Goal: Communication & Community: Answer question/provide support

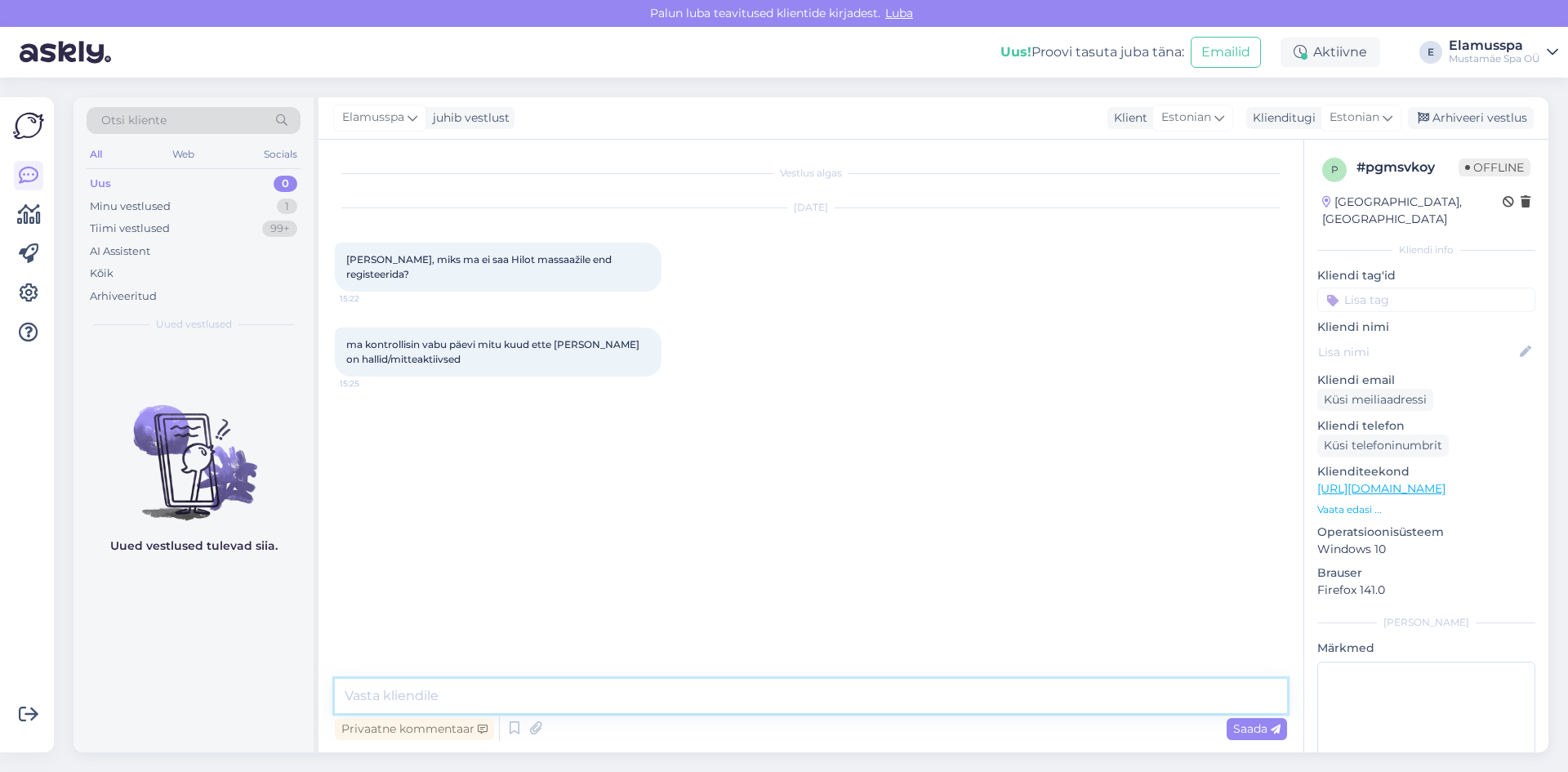
click at [586, 699] on textarea at bounding box center [811, 696] width 952 height 35
type textarea "Tere! Kuna massöör kes seda hoolitsust läbi viib, viibib hetkel puhkusel. :)"
click at [1257, 729] on span "Saada" at bounding box center [1258, 728] width 48 height 15
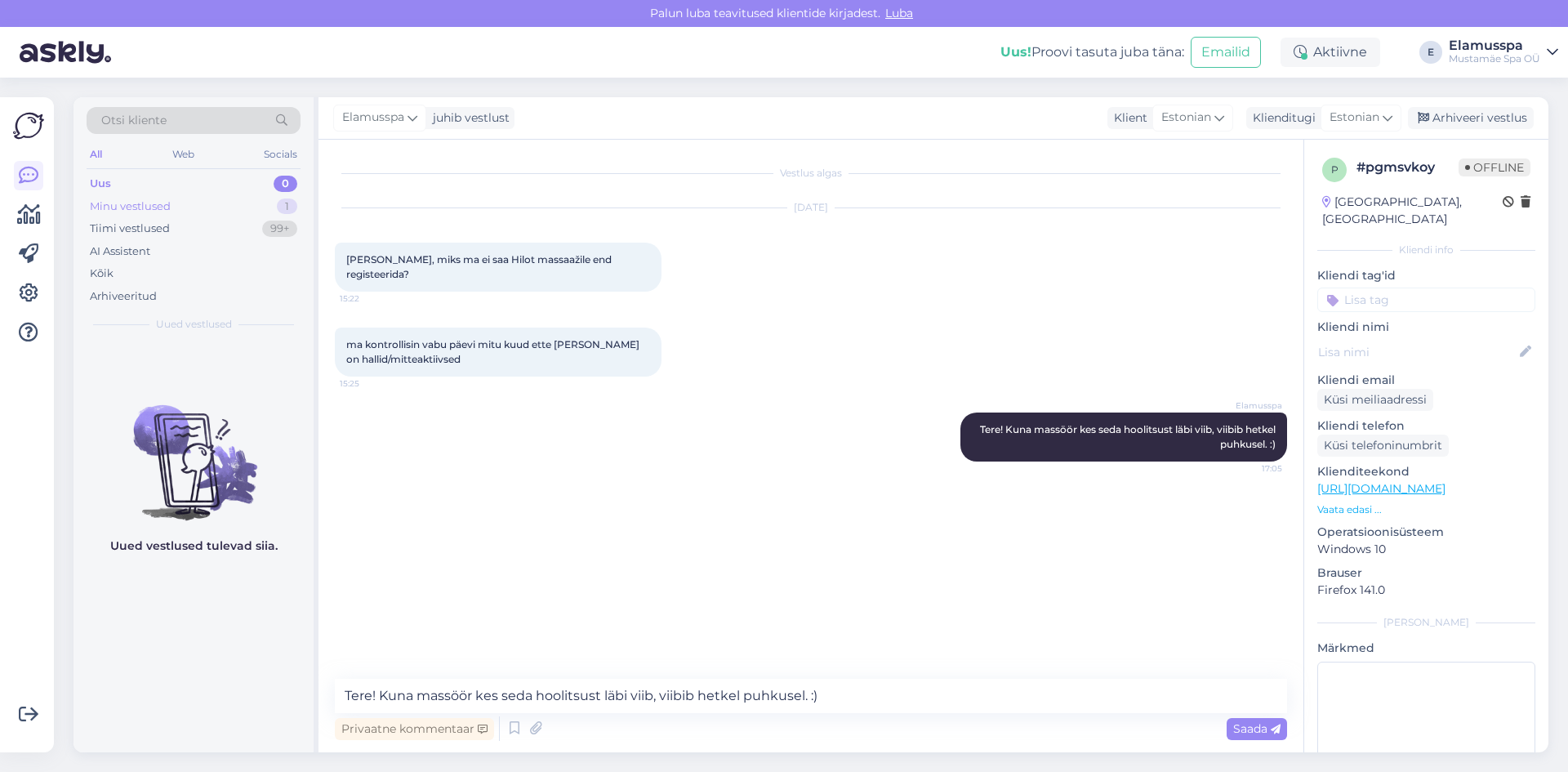
click at [280, 200] on div "1" at bounding box center [286, 206] width 21 height 16
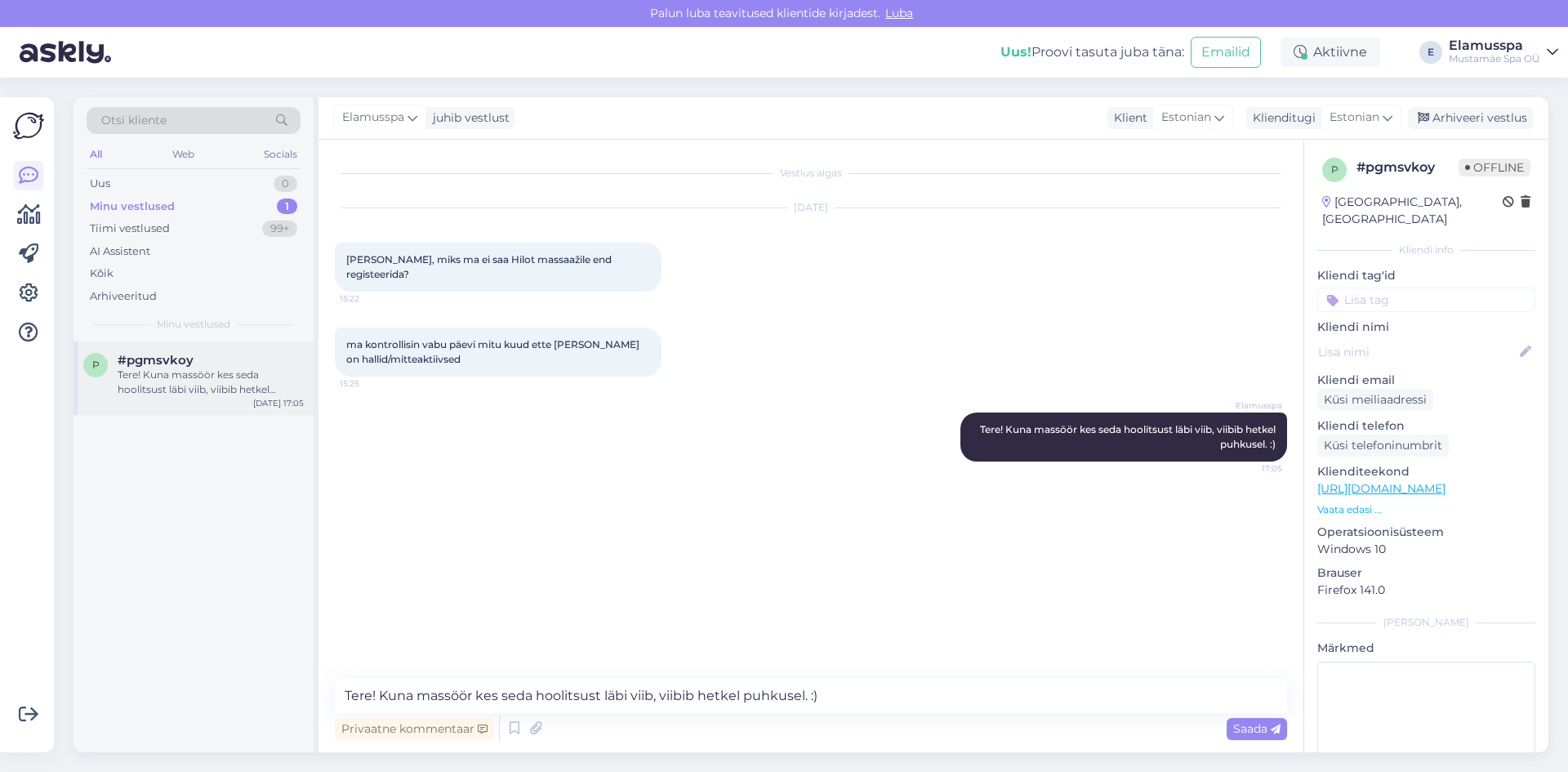
click at [191, 384] on div "Tere! Kuna massöör kes seda hoolitsust läbi viib, viibib hetkel puhkusel. :)" at bounding box center [211, 383] width 186 height 30
click at [134, 188] on div "Uus 1" at bounding box center [193, 183] width 214 height 23
click at [195, 385] on div "я уже видел прейскурант! я не понимаю если я хочу находиться с 11 до 19 я долже…" at bounding box center [211, 383] width 186 height 30
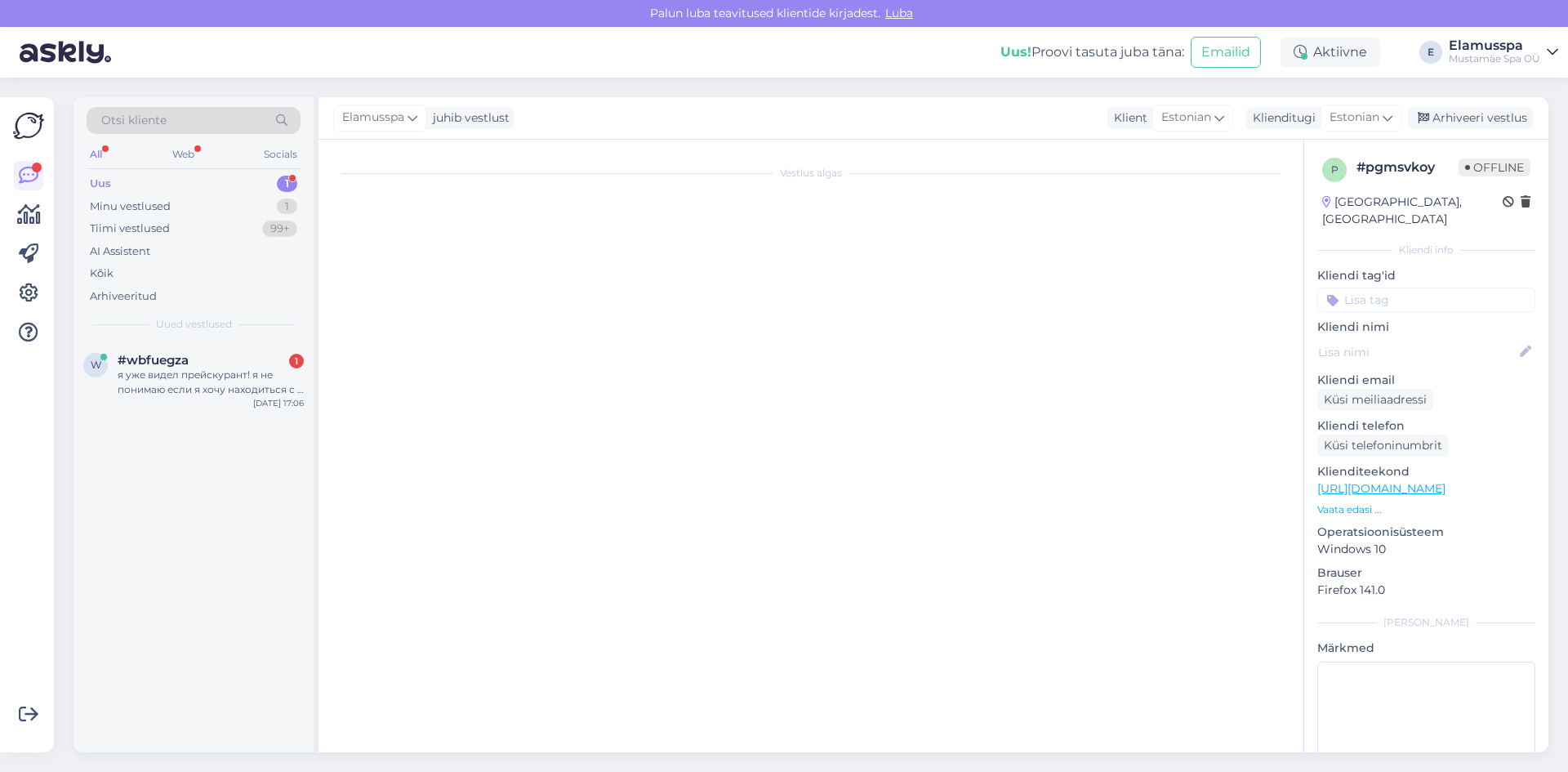
scroll to position [780, 0]
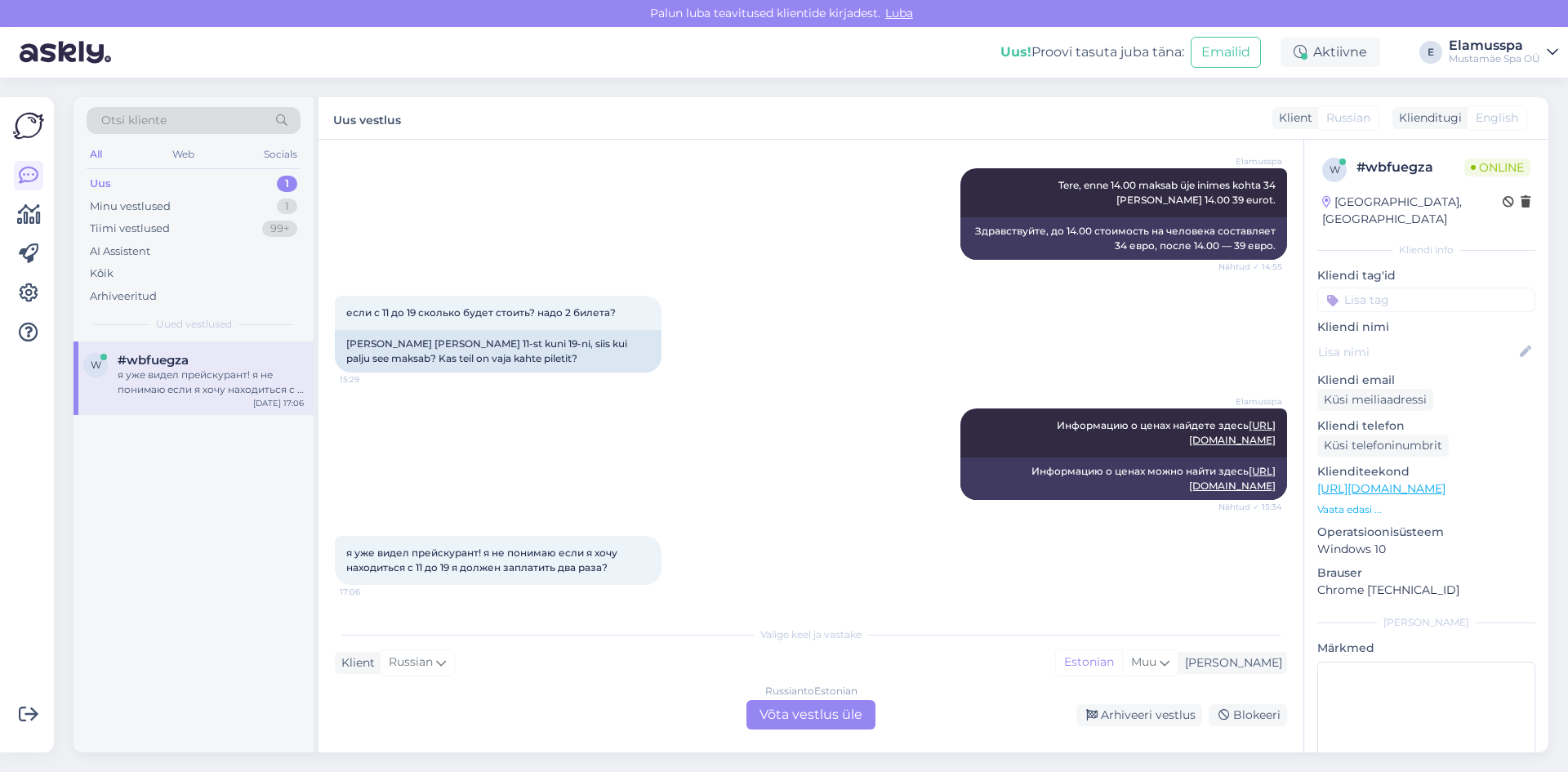
click at [808, 705] on div "Russian to Estonian Võta vestlus üle" at bounding box center [811, 715] width 129 height 30
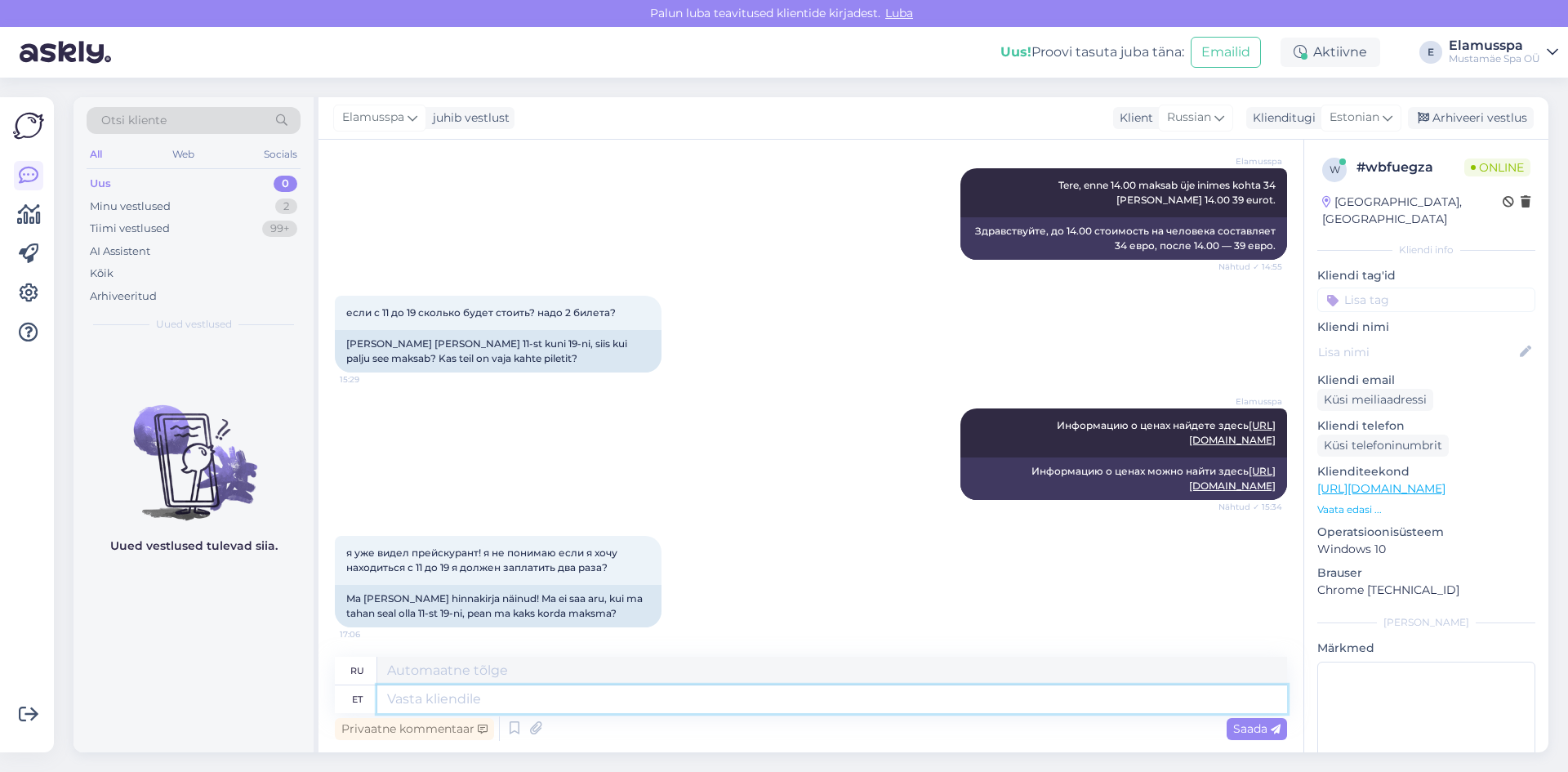
click at [744, 690] on textarea at bounding box center [833, 700] width 910 height 28
type textarea "Kõik sp"
type textarea "Все"
type textarea "Kõik spa"
type textarea "Все спа"
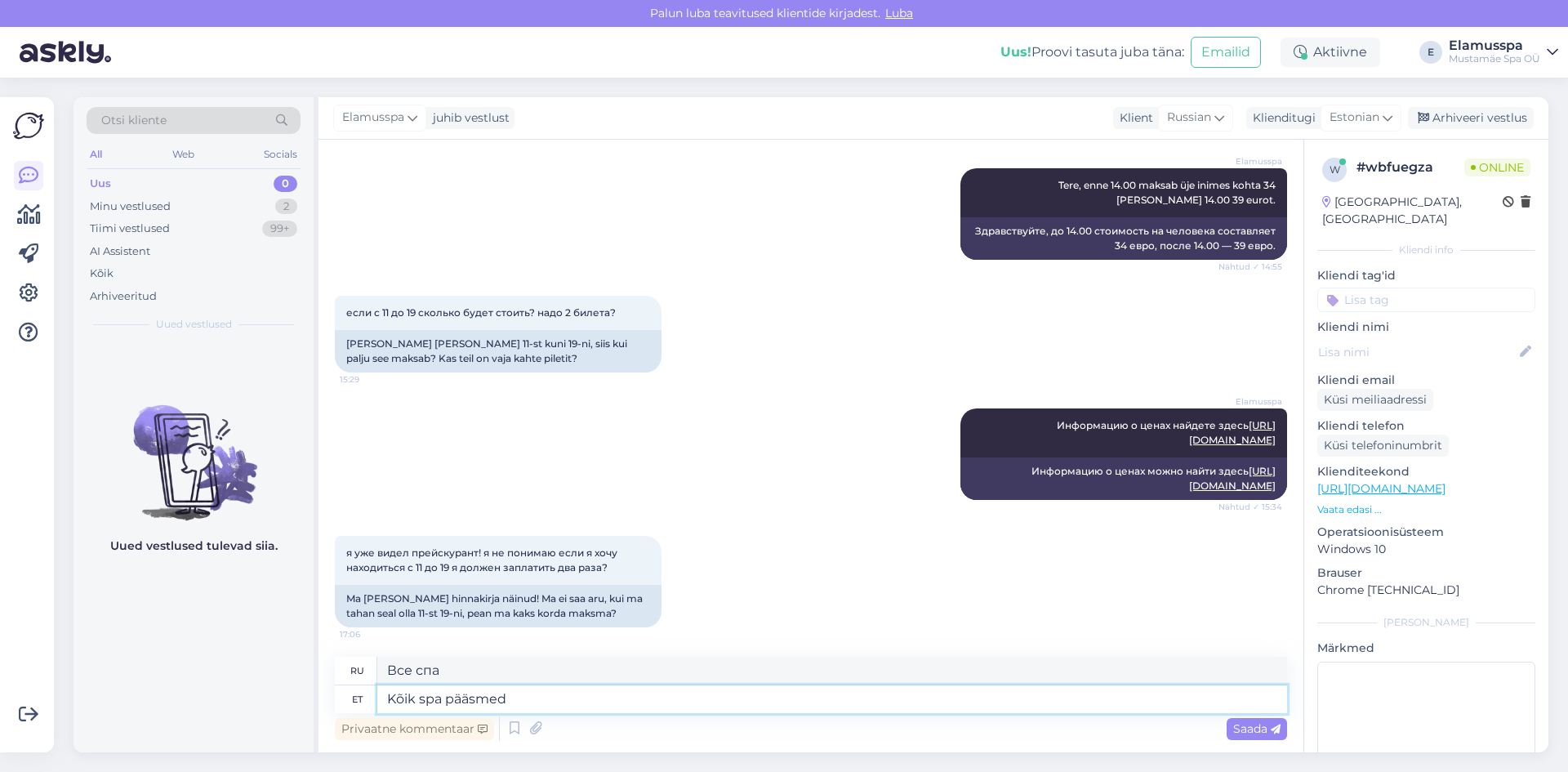
type textarea "Kõik spa pääsmed"
type textarea "Все спа-абонементы"
type textarea "Kõik spa pääsmed on [PERSON_NAME] aj"
type textarea "Все абонементы в спа-центр бесплатны."
type textarea "Kõik spa pääsmed on [PERSON_NAME] ajap"
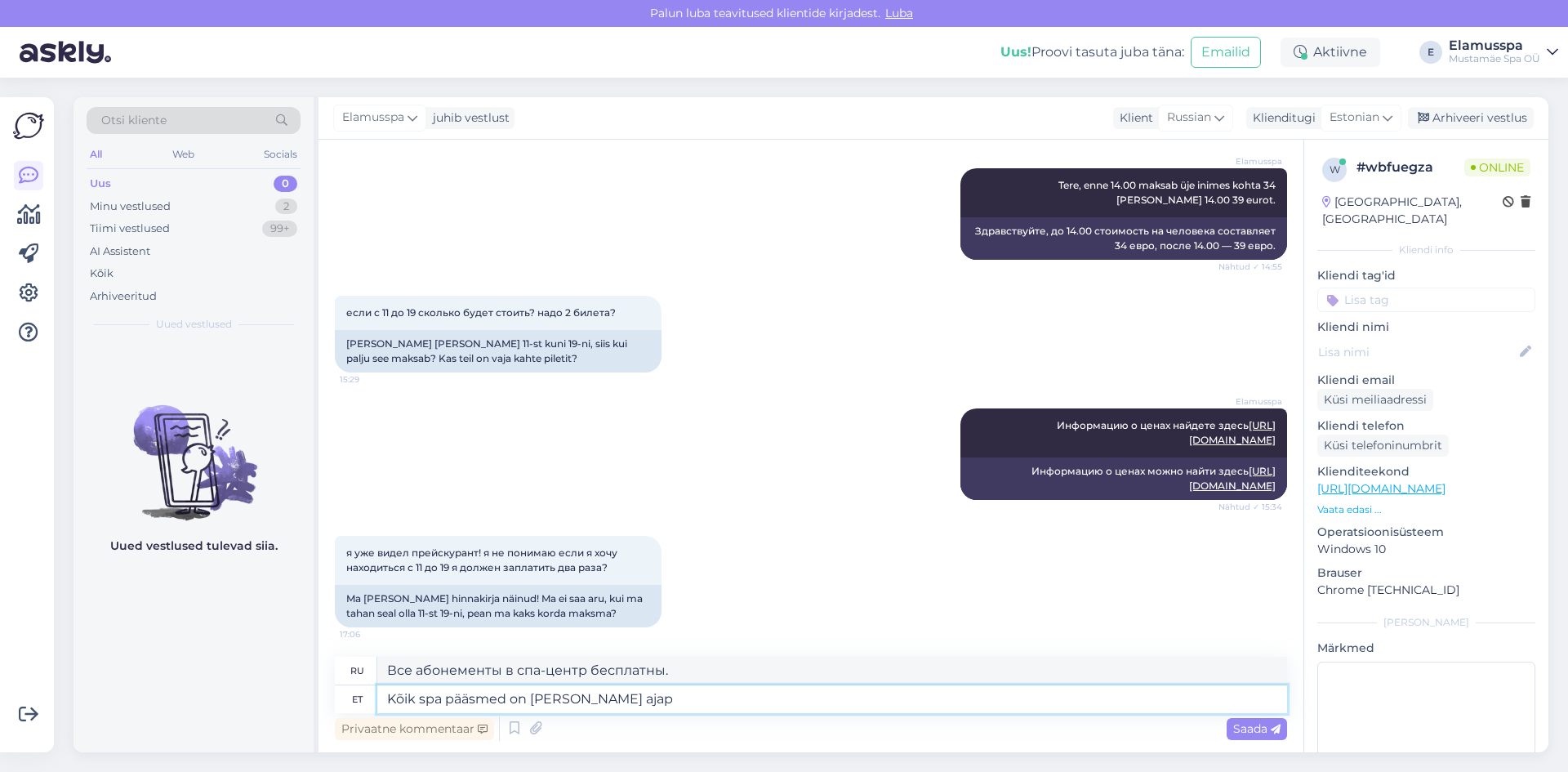
type textarea "Все абонементы в спа-центр предоставляются бесплатно."
type textarea "Kõik spa pääsmed on [PERSON_NAME] ajapiir"
type textarea "Все абонементы в спа-центр не ограничены."
type textarea "Kõik spa pääsmed on [PERSON_NAME] ajapiiranguta, eh"
type textarea "Все спа-абонементы не ограничены по времени,"
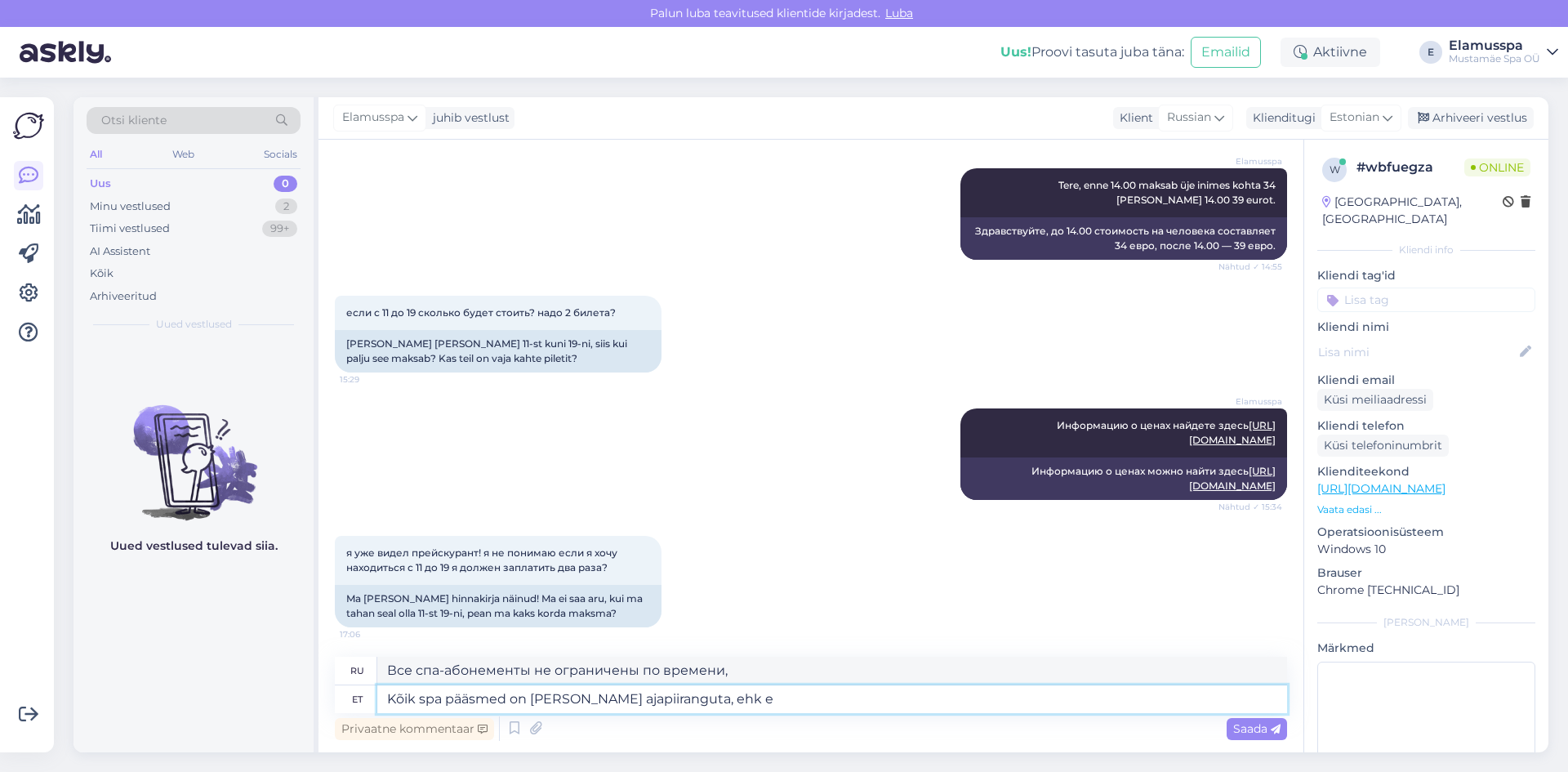
type textarea "Kõik spa pääsmed on [PERSON_NAME] ajapiiranguta, ehk ei"
type textarea "Все спа-абонементы не ограничены, что означает"
type textarea "Kõik spa pääsmed on [PERSON_NAME] ajapiiranguta, ehk ei pe"
type textarea "Все спа-абонементы безлимитны, поэтому нет"
type textarea "Kõik spa pääsmed on [PERSON_NAME] ajapiiranguta, ehk ei pea"
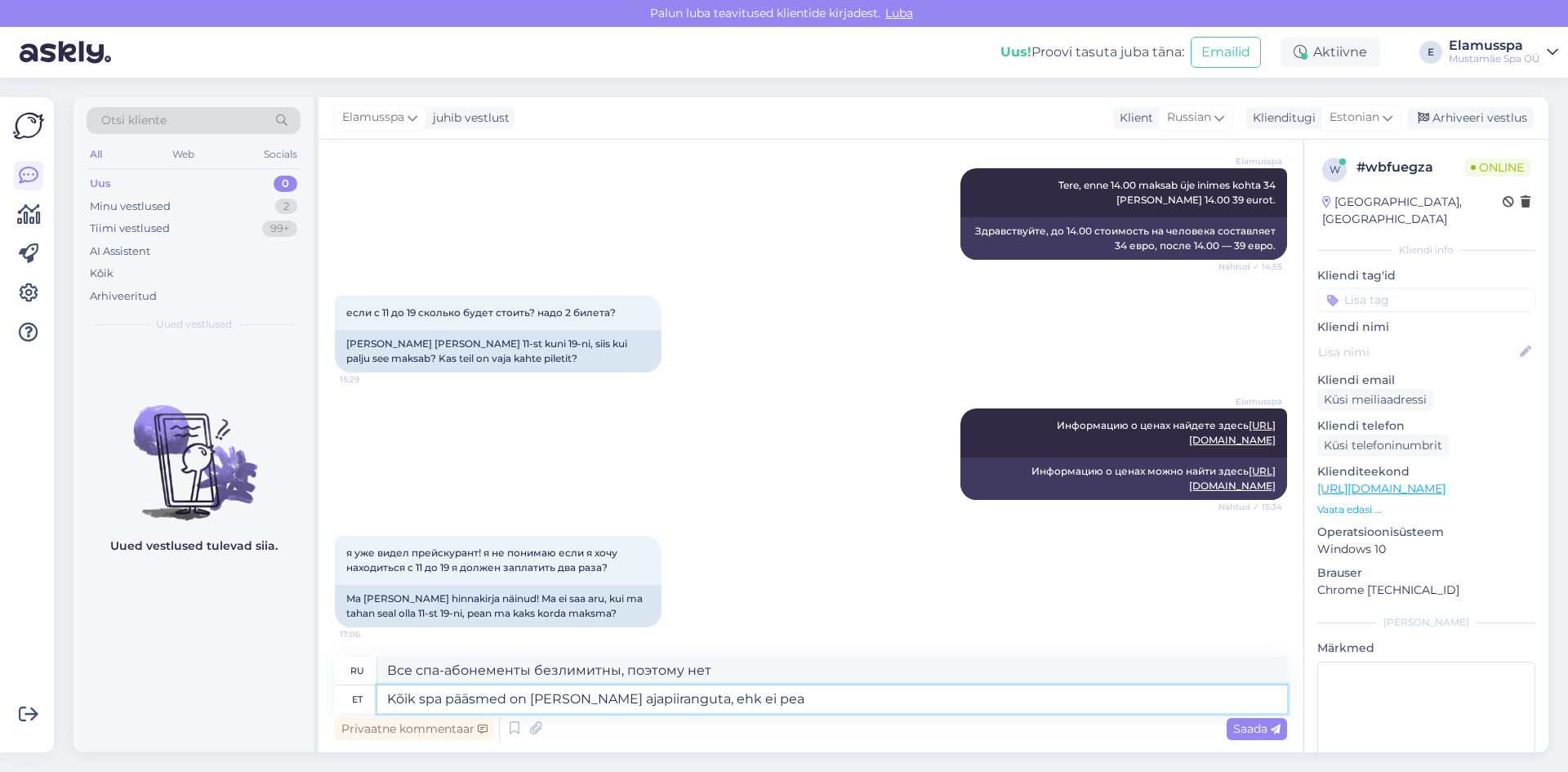
type textarea "Все спа-абонементы не ограничены, поэтому вам не придется"
type textarea "Kõik spa pääsmed on [PERSON_NAME] ajapiiranguta, ehk ei pea topelt mak"
type textarea "Все абонементы в спа-центр не ограничены, поэтому вам не придется покупать их д…"
type textarea "Kõik spa pääsmed on [PERSON_NAME] ajapiiranguta, ehk ei pea topelt maksma. :"
type textarea "Абонементы в спа-центр не имеют ограничений по времени, поэтому вам не придется…"
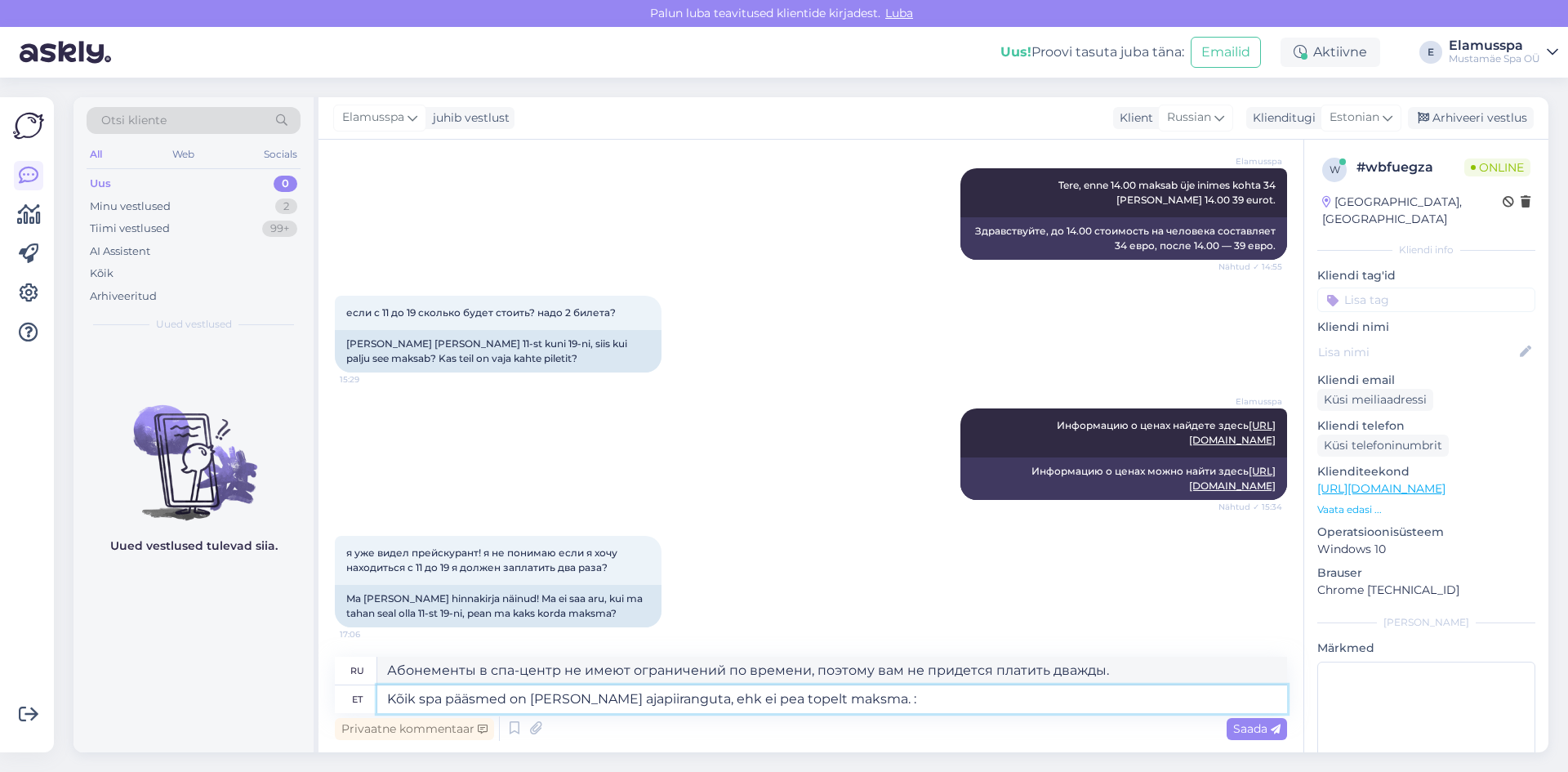
type textarea "Kõik spa pääsmed on [PERSON_NAME] ajapiiranguta, ehk ei pea topelt maksma. :)"
type textarea "Все абонементы в спа-центр не имеют ограничений по времени, так что вам не прид…"
type textarea "Kõik spa pääsmed on [PERSON_NAME] ajapiiranguta, ehk ei pea topelt maksma. :)"
click at [1271, 731] on span "Saada" at bounding box center [1258, 728] width 48 height 15
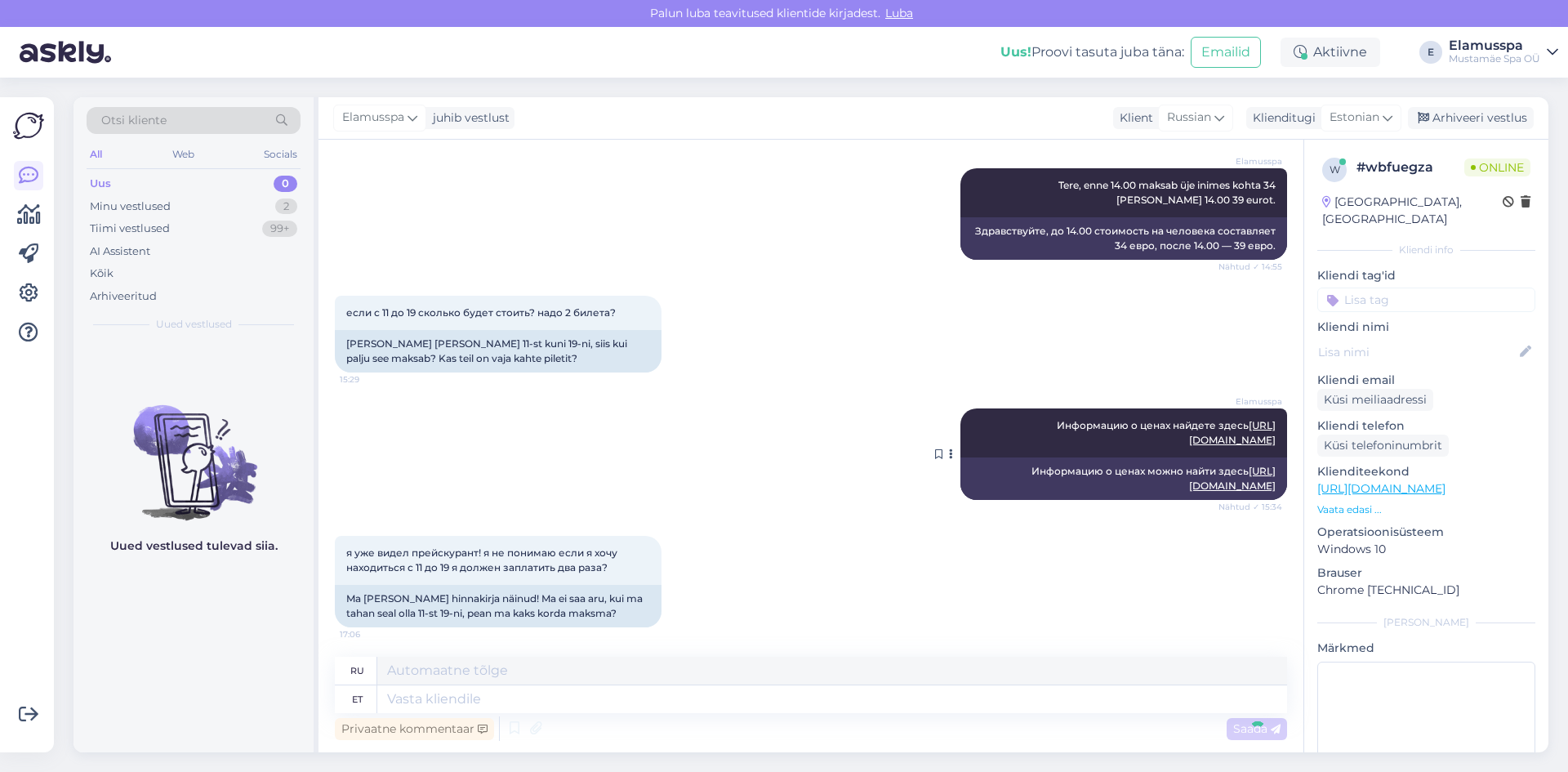
scroll to position [911, 0]
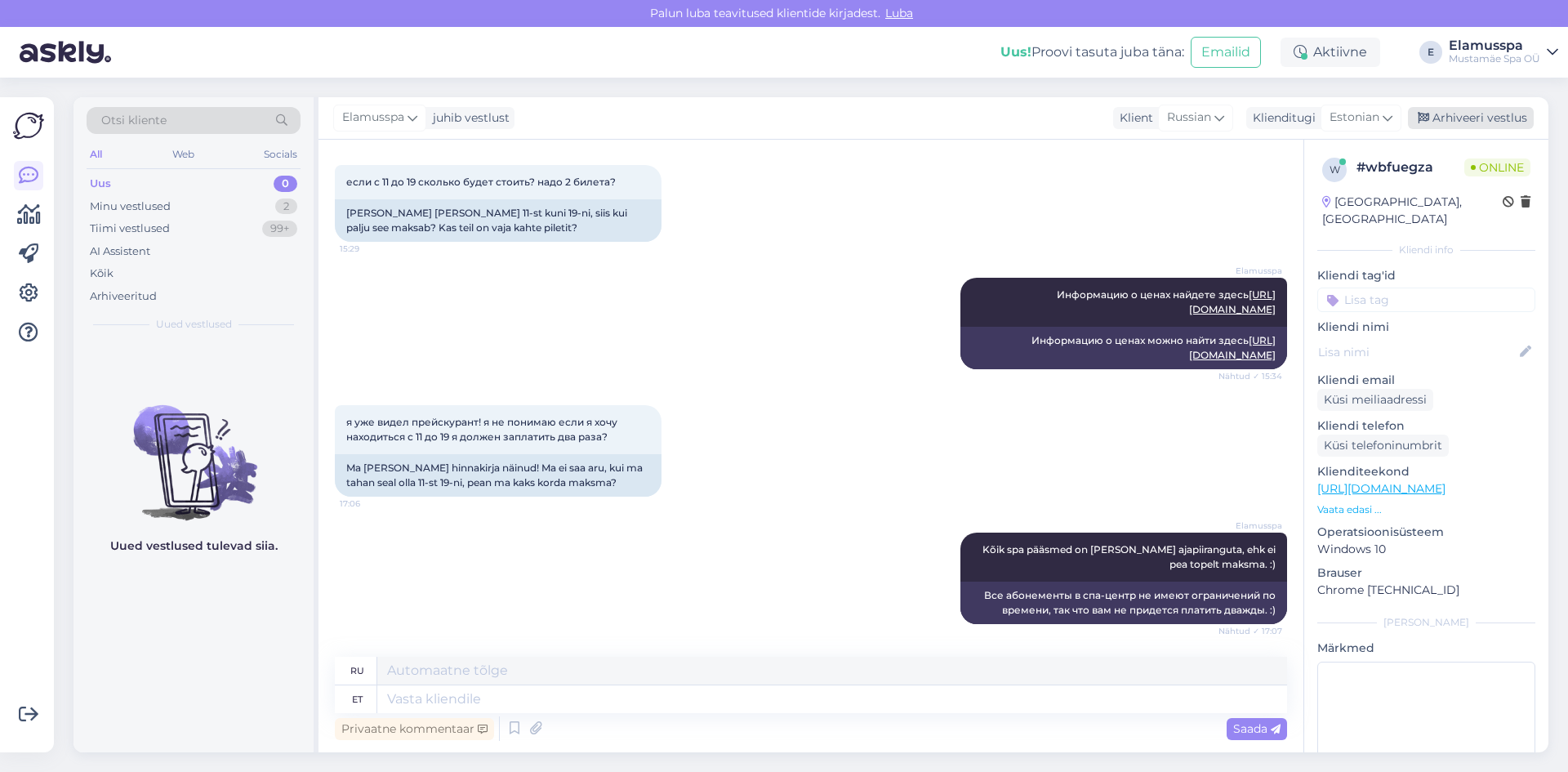
click at [1475, 118] on div "Arhiveeri vestlus" at bounding box center [1471, 118] width 126 height 22
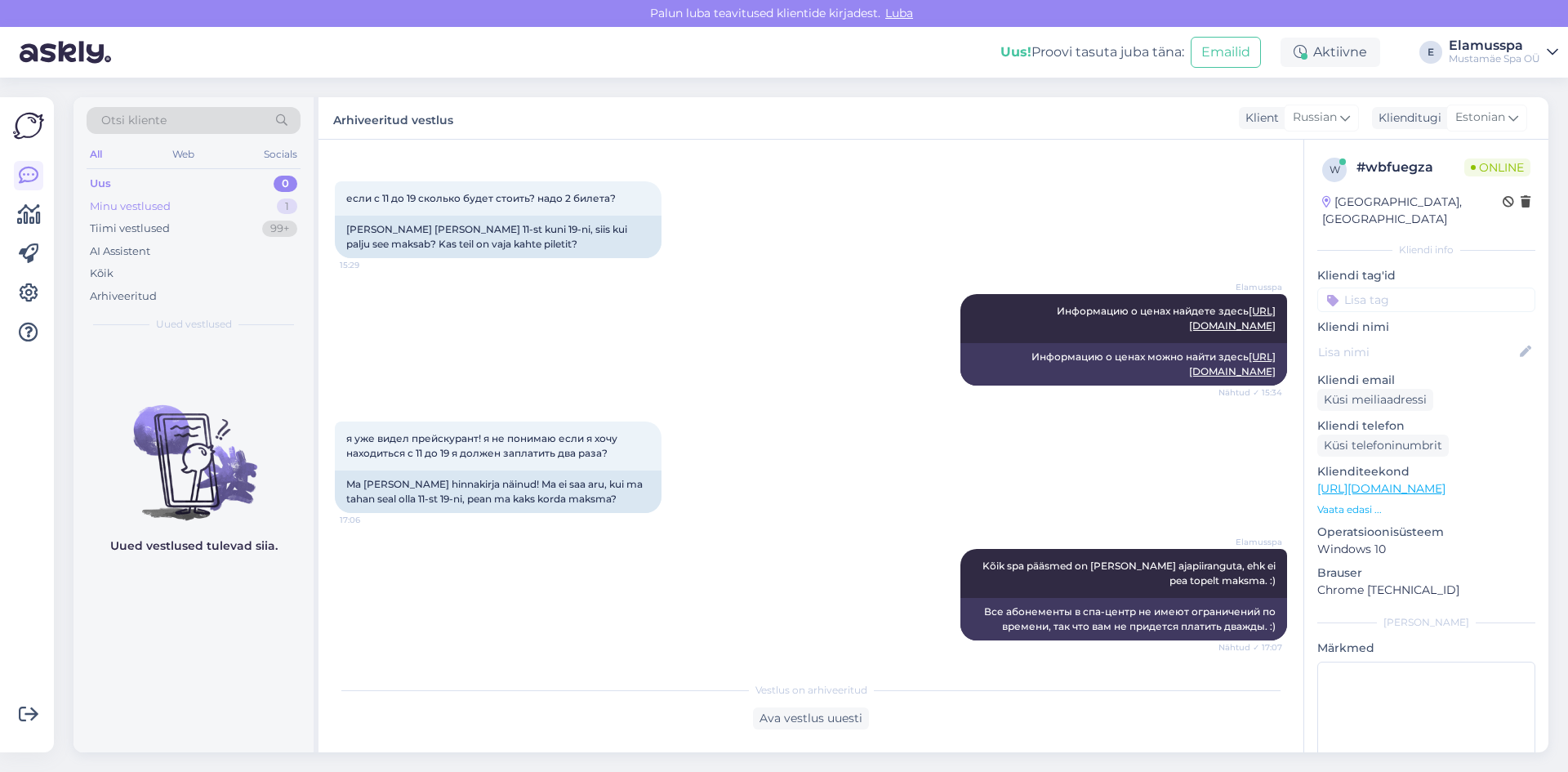
click at [277, 202] on div "1" at bounding box center [286, 206] width 21 height 16
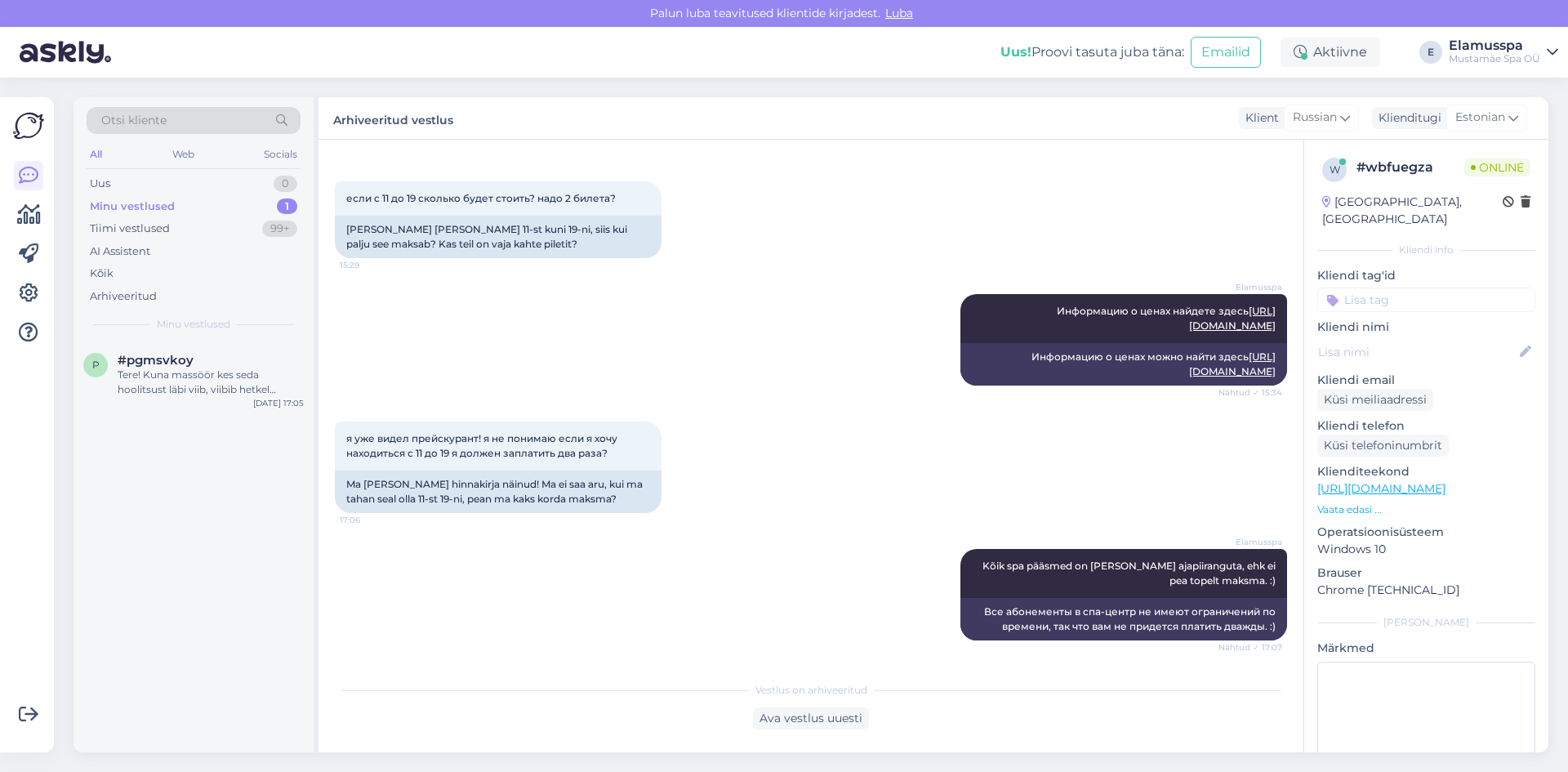
drag, startPoint x: 203, startPoint y: 370, endPoint x: 1317, endPoint y: 235, distance: 1122.2
click at [222, 360] on div "#pgmsvkoy Tere! Kuna massöör kes seda hoolitsust läbi viib, viibib hetkel puhku…" at bounding box center [211, 375] width 186 height 45
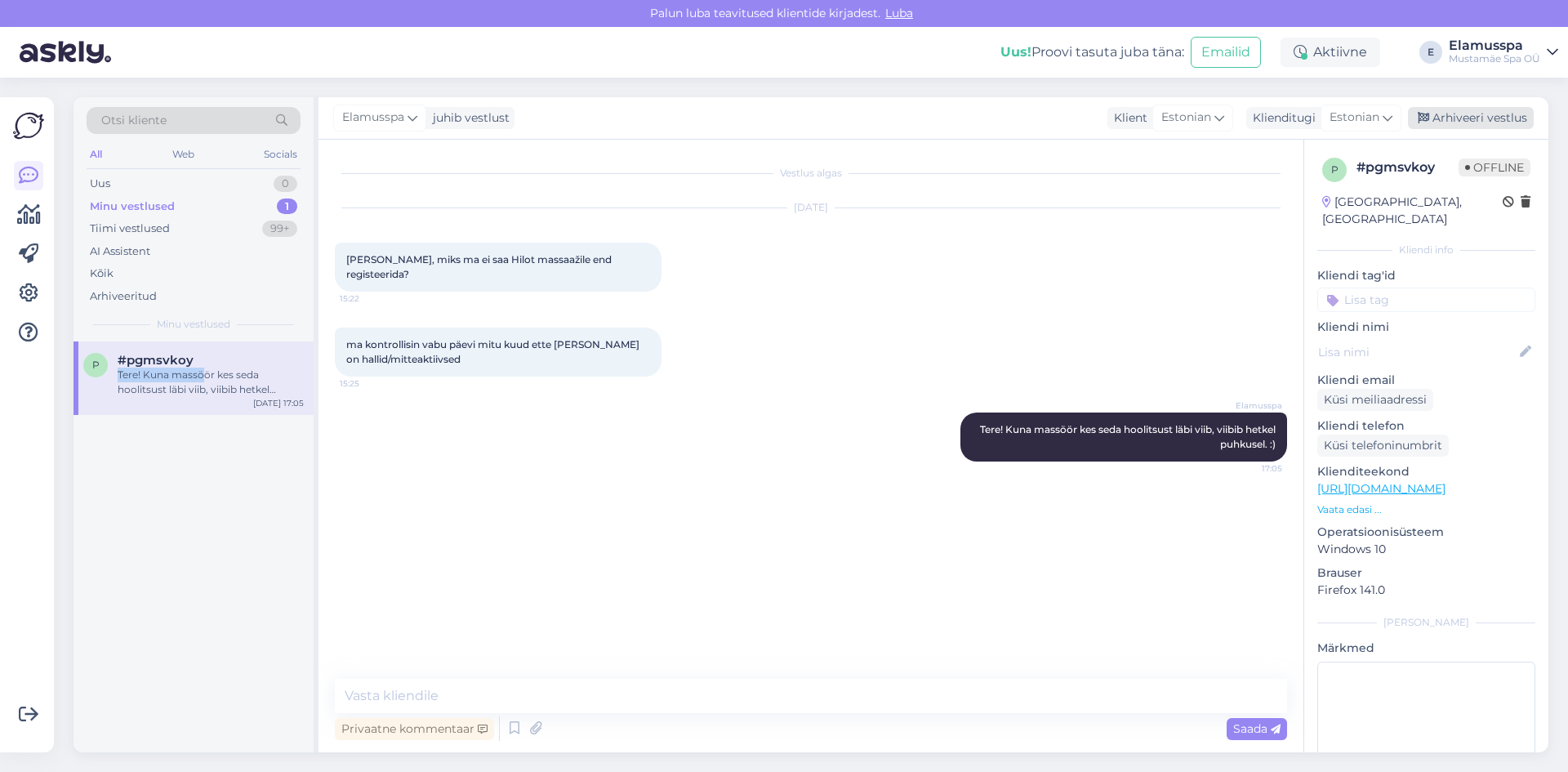
click at [1469, 113] on div "Arhiveeri vestlus" at bounding box center [1471, 118] width 126 height 22
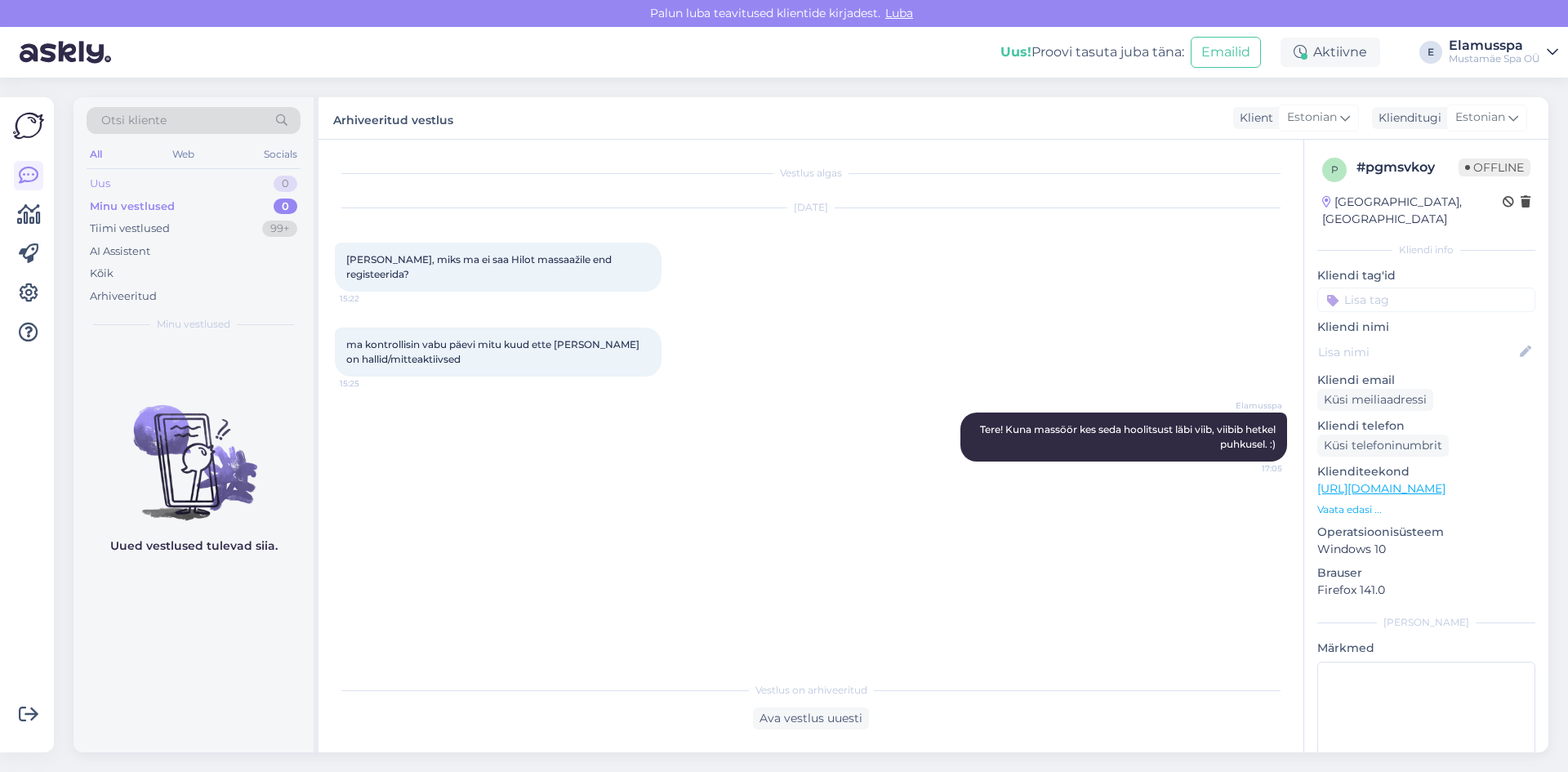
click at [207, 188] on div "Uus 0" at bounding box center [193, 183] width 214 height 23
